Goal: Complete application form: Complete application form

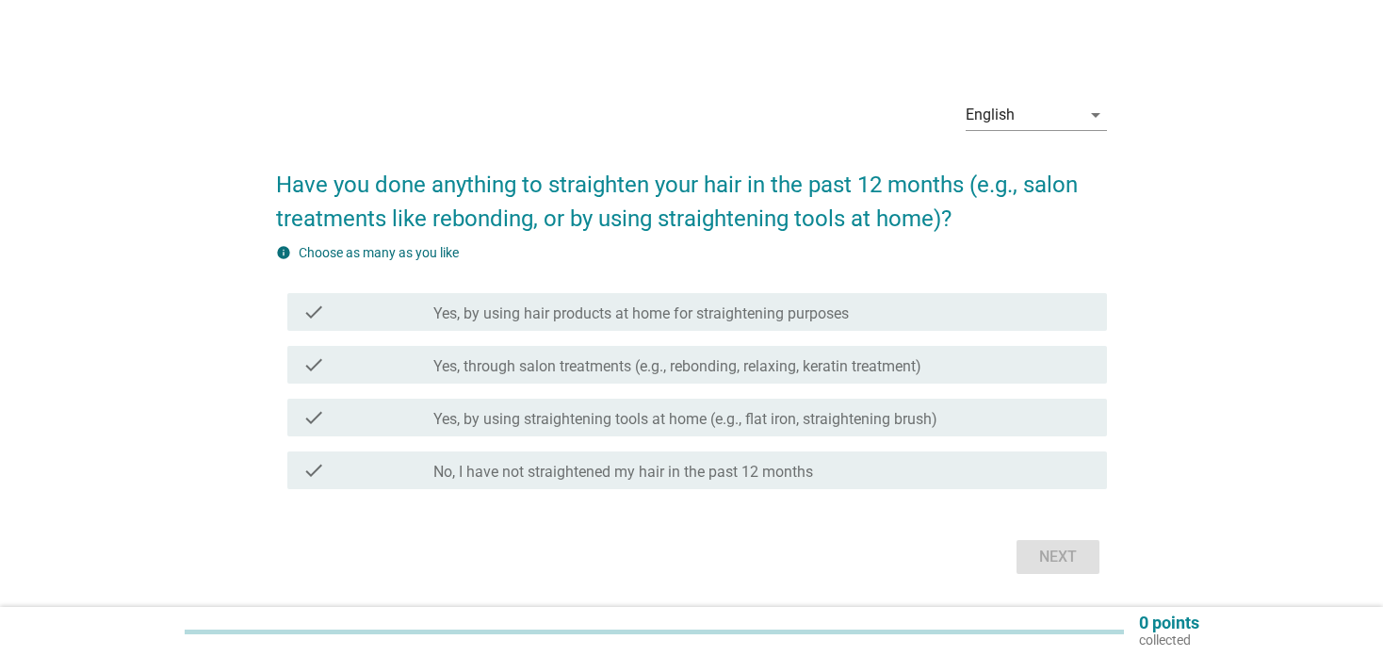
click at [572, 419] on label "Yes, by using straightening tools at home (e.g., flat iron, straightening brush)" at bounding box center [685, 419] width 504 height 19
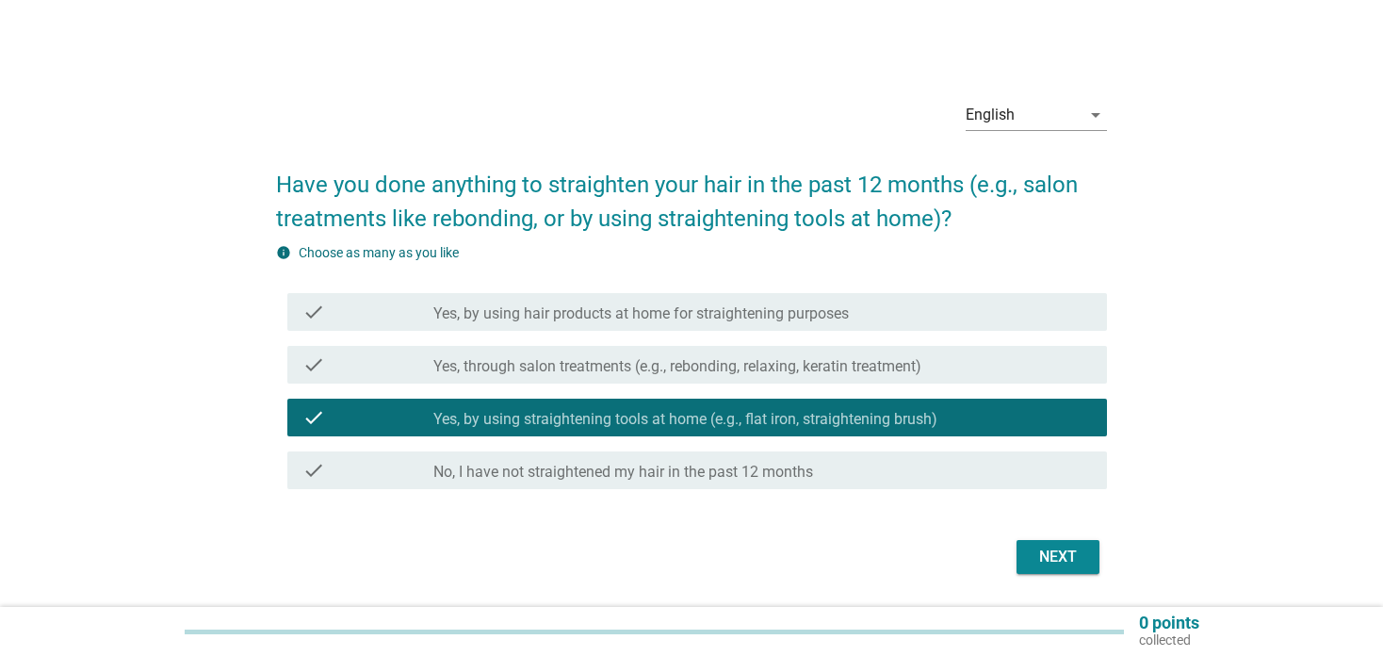
click at [1067, 560] on div "Next" at bounding box center [1058, 557] width 53 height 23
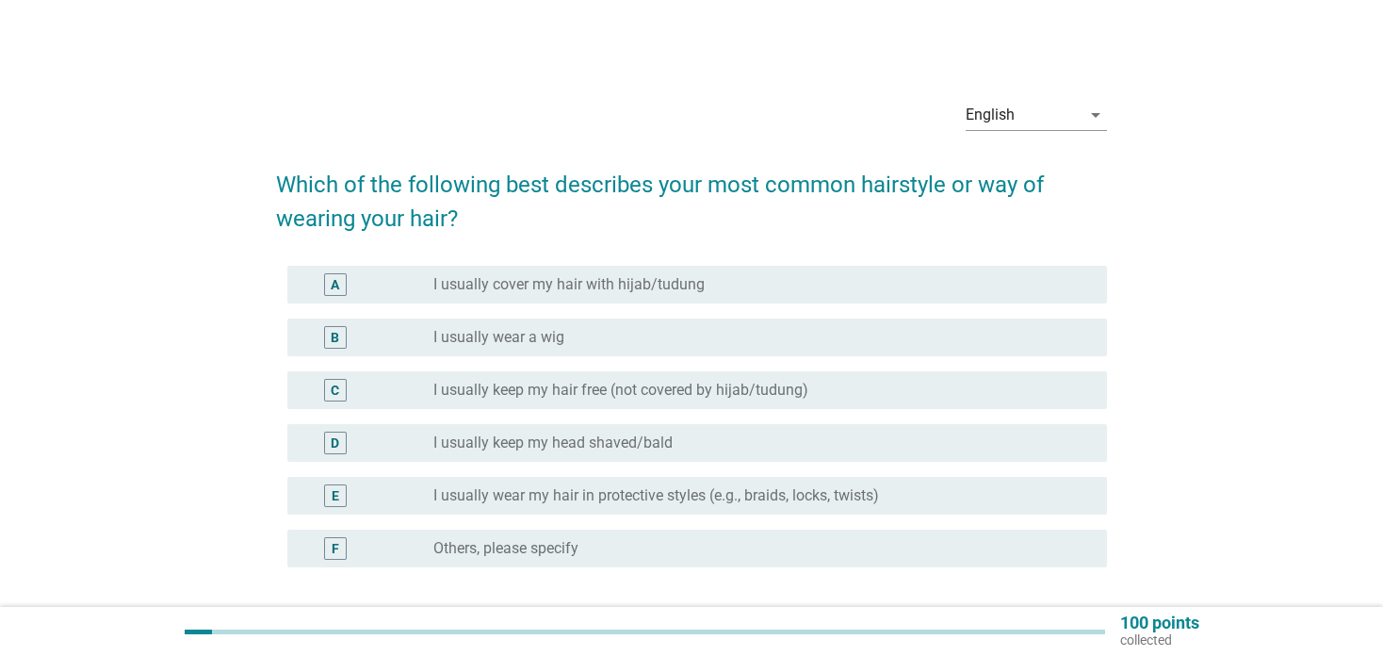
click at [343, 281] on div "A" at bounding box center [335, 284] width 23 height 23
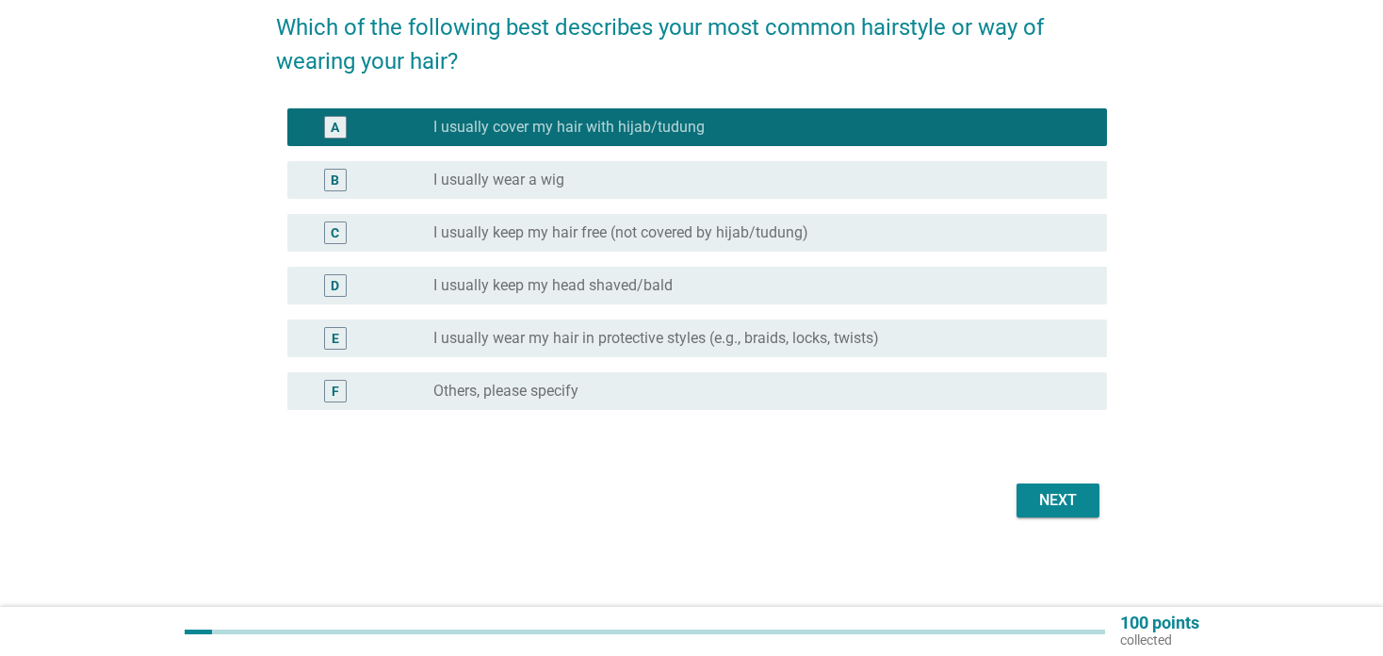
scroll to position [158, 0]
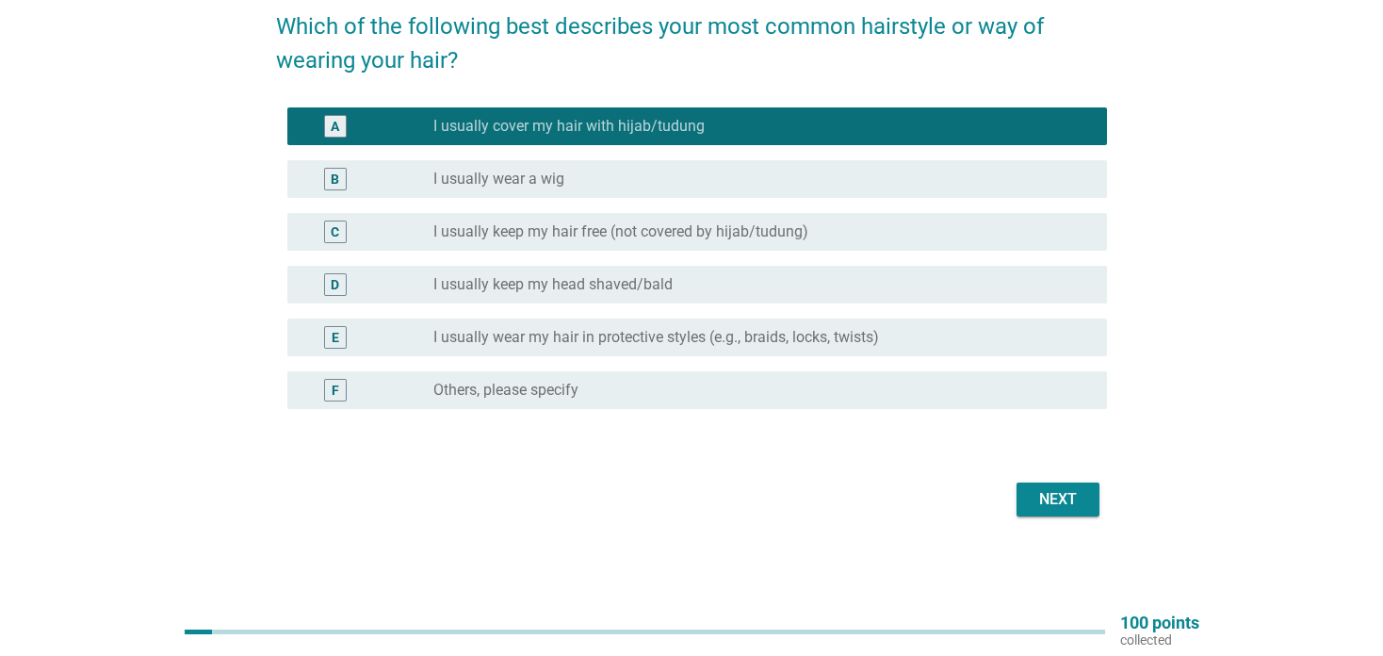
click at [1061, 495] on div "Next" at bounding box center [1058, 499] width 53 height 23
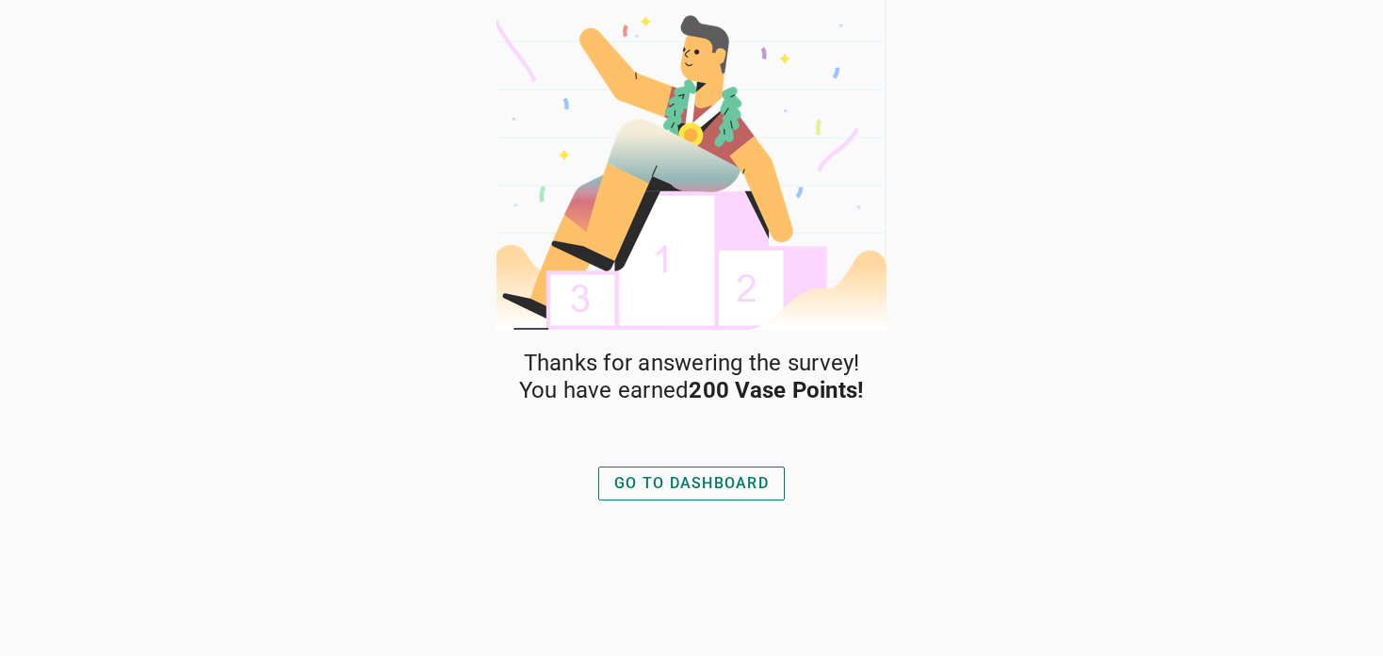
click at [728, 484] on div "GO TO DASHBOARD" at bounding box center [691, 483] width 155 height 23
